Goal: Information Seeking & Learning: Find specific fact

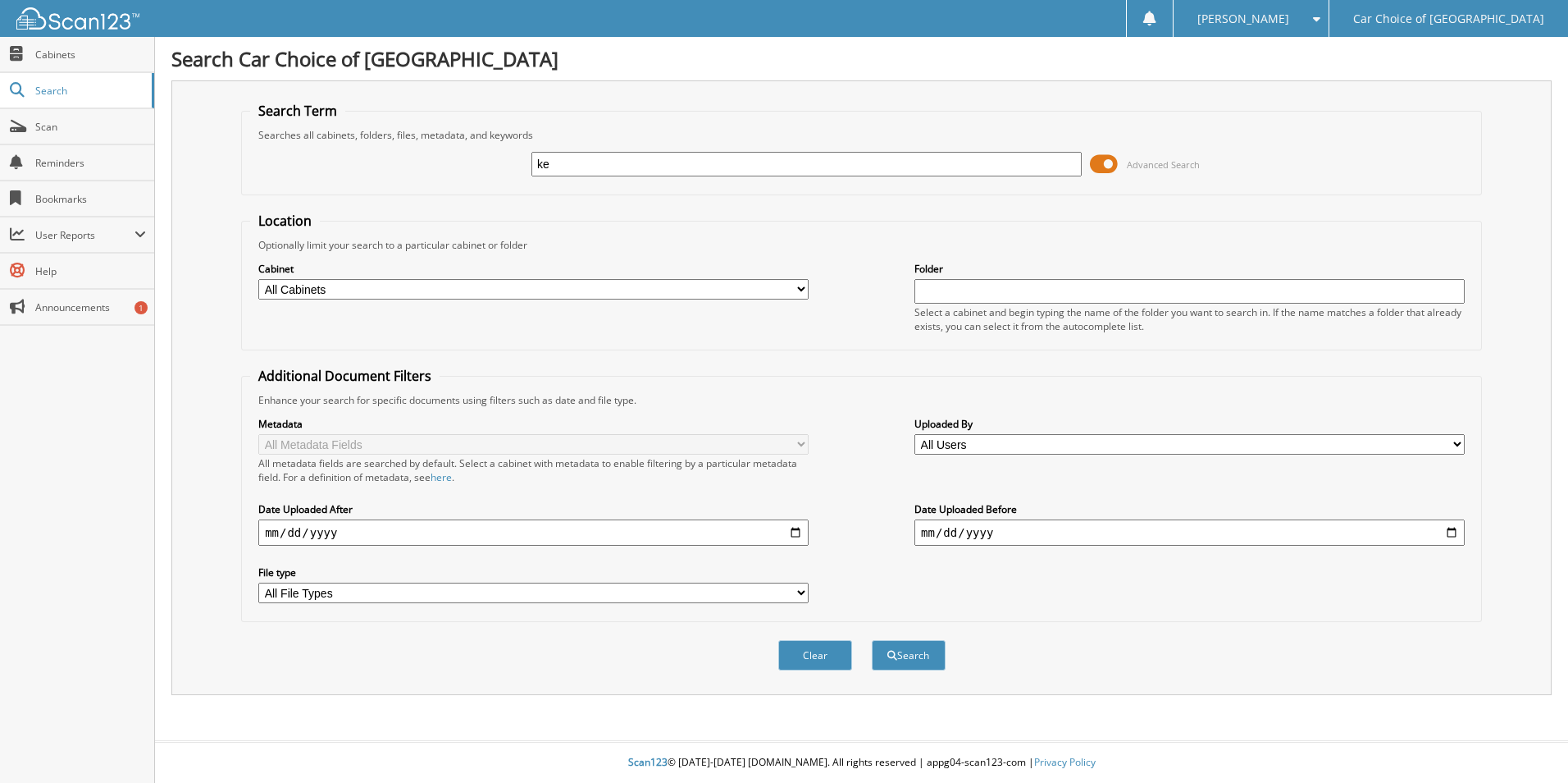
click at [564, 167] on input "ke" at bounding box center [807, 164] width 550 height 25
type input "[PERSON_NAME]"
click at [899, 632] on div "Clear Search" at bounding box center [861, 655] width 1241 height 66
click at [901, 656] on button "Search" at bounding box center [909, 655] width 74 height 30
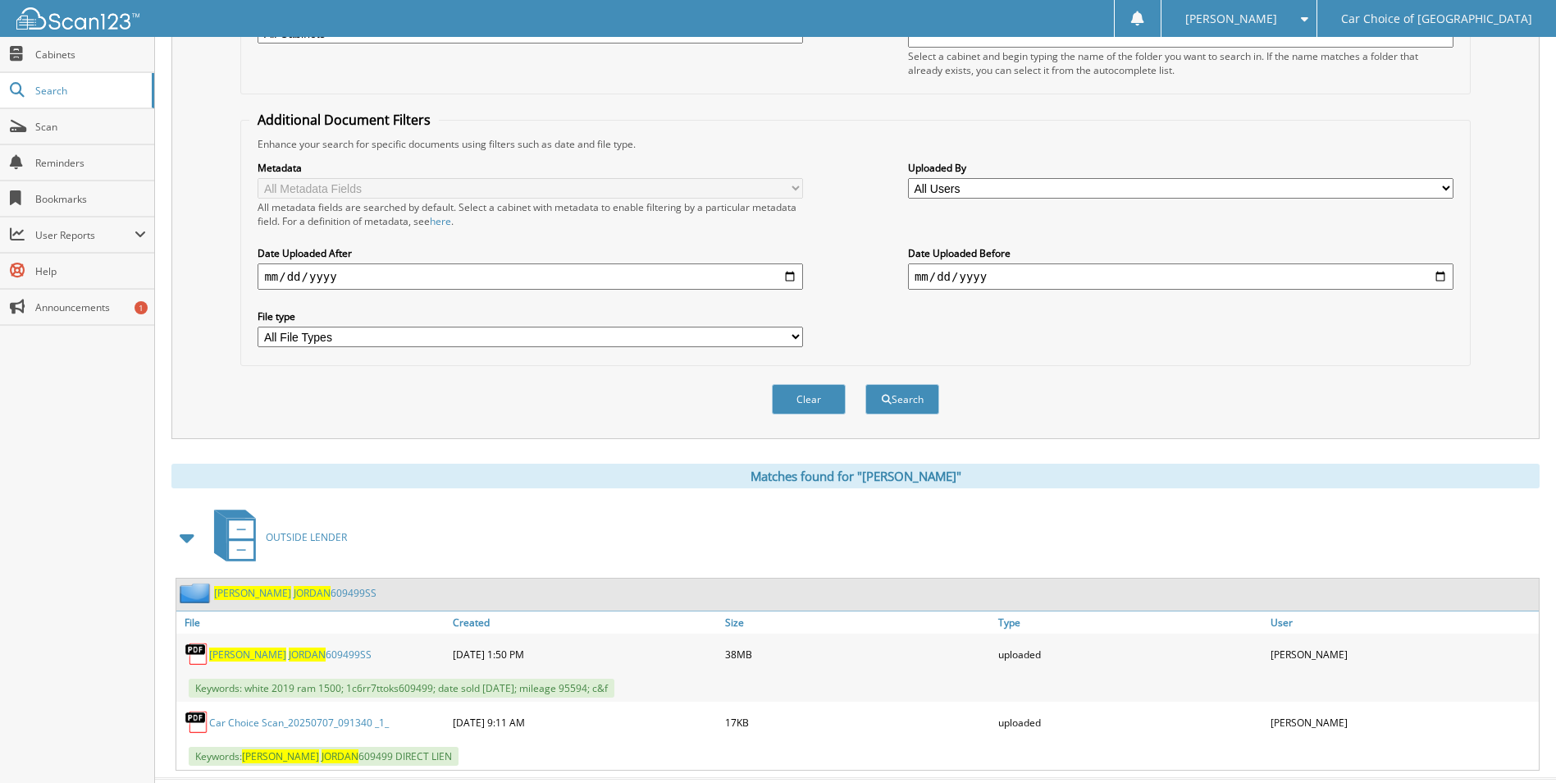
scroll to position [294, 0]
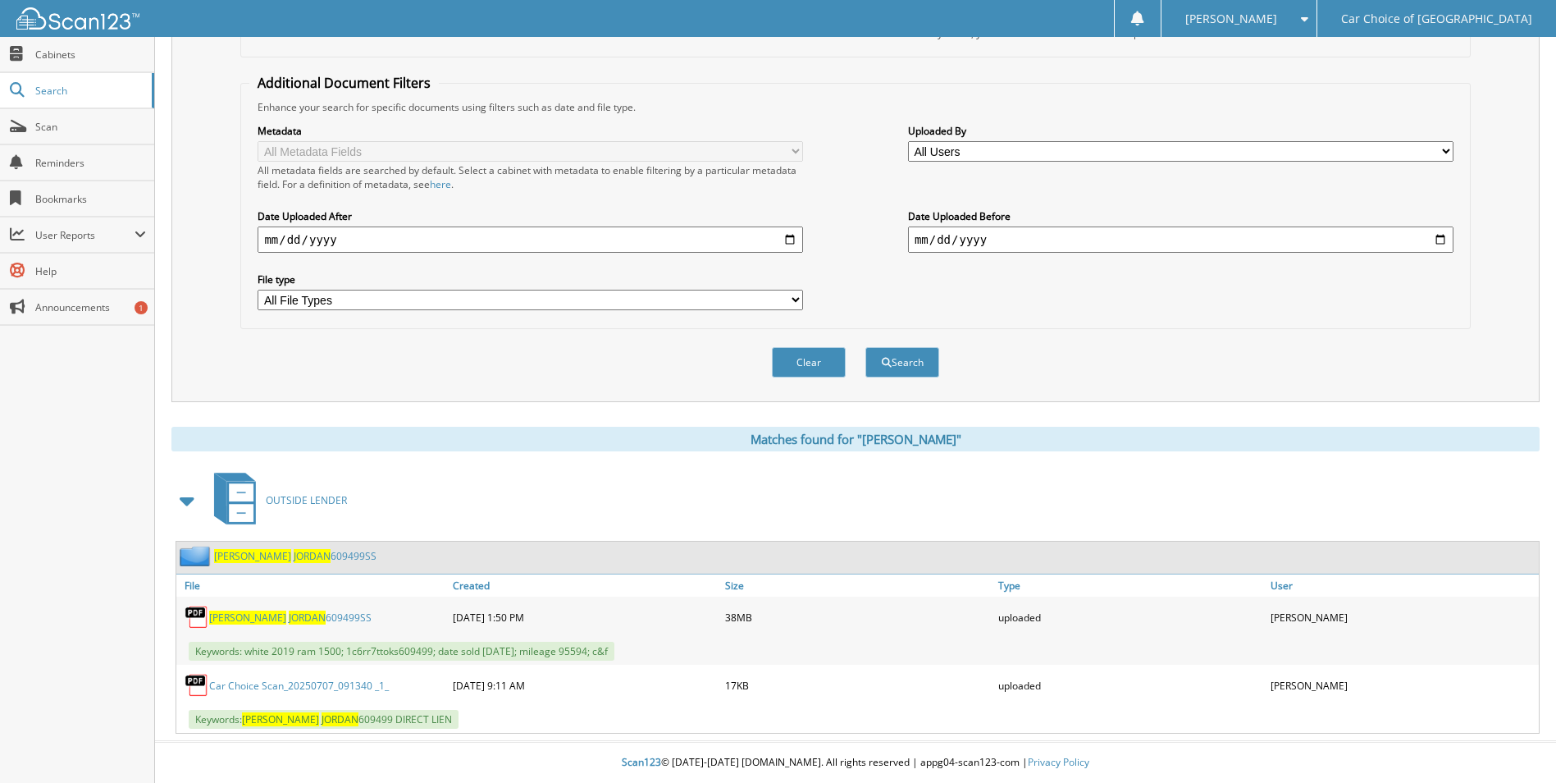
click at [289, 617] on span "JORDAN" at bounding box center [307, 617] width 37 height 14
